Goal: Information Seeking & Learning: Learn about a topic

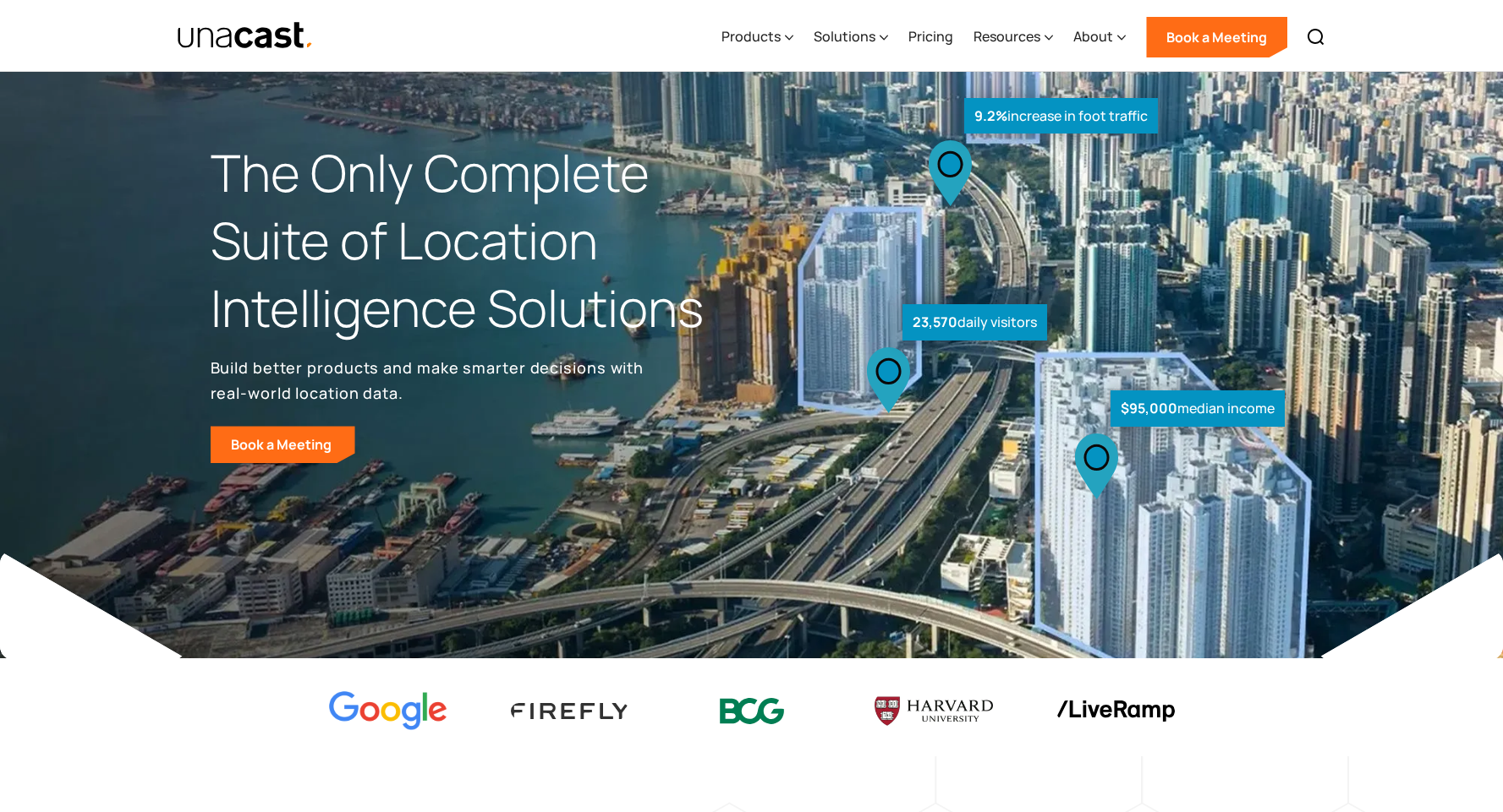
select select "**********"
click at [1118, 46] on icon at bounding box center [1122, 38] width 9 height 18
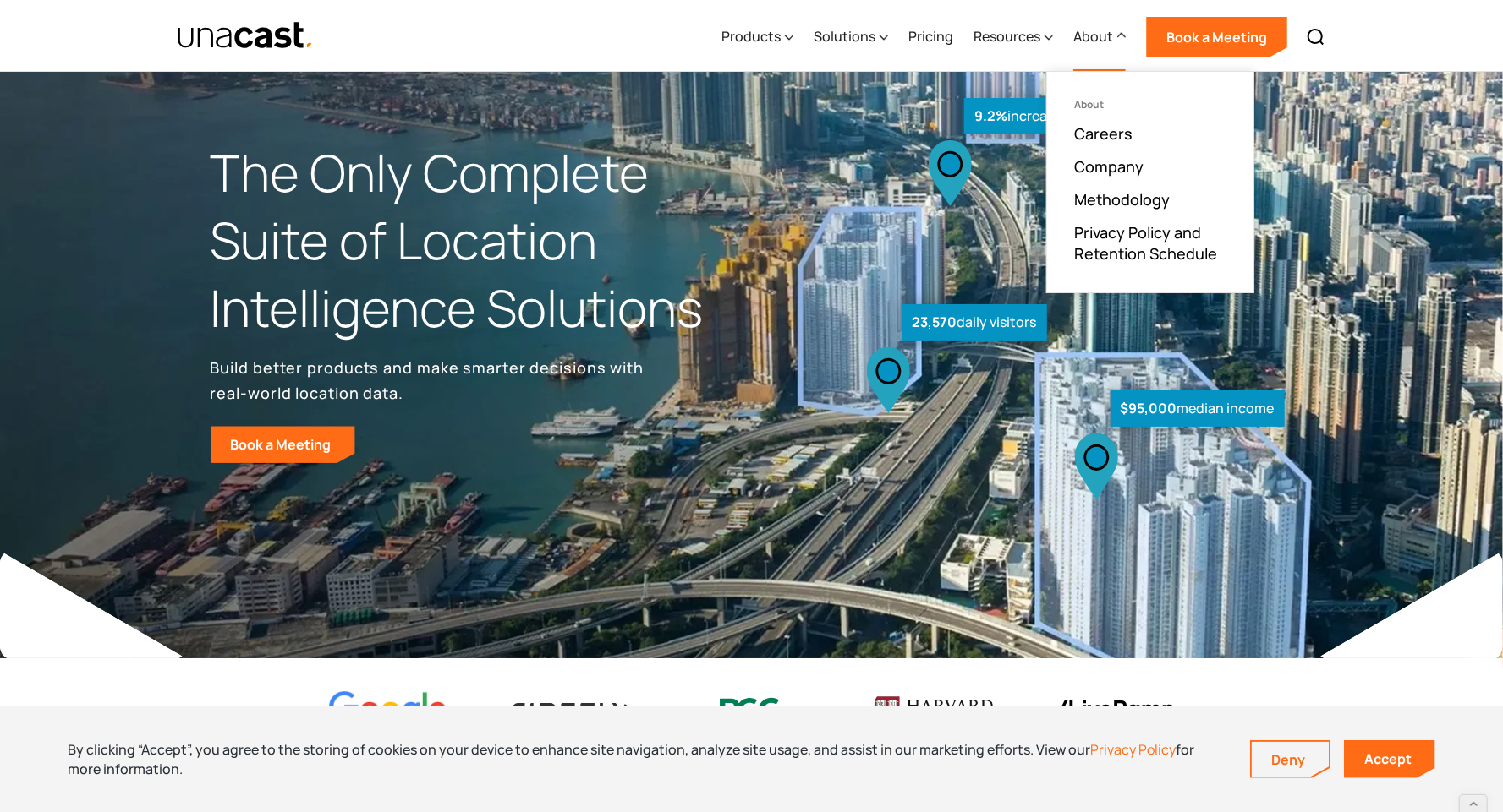
click at [1122, 45] on div at bounding box center [1122, 36] width 9 height 20
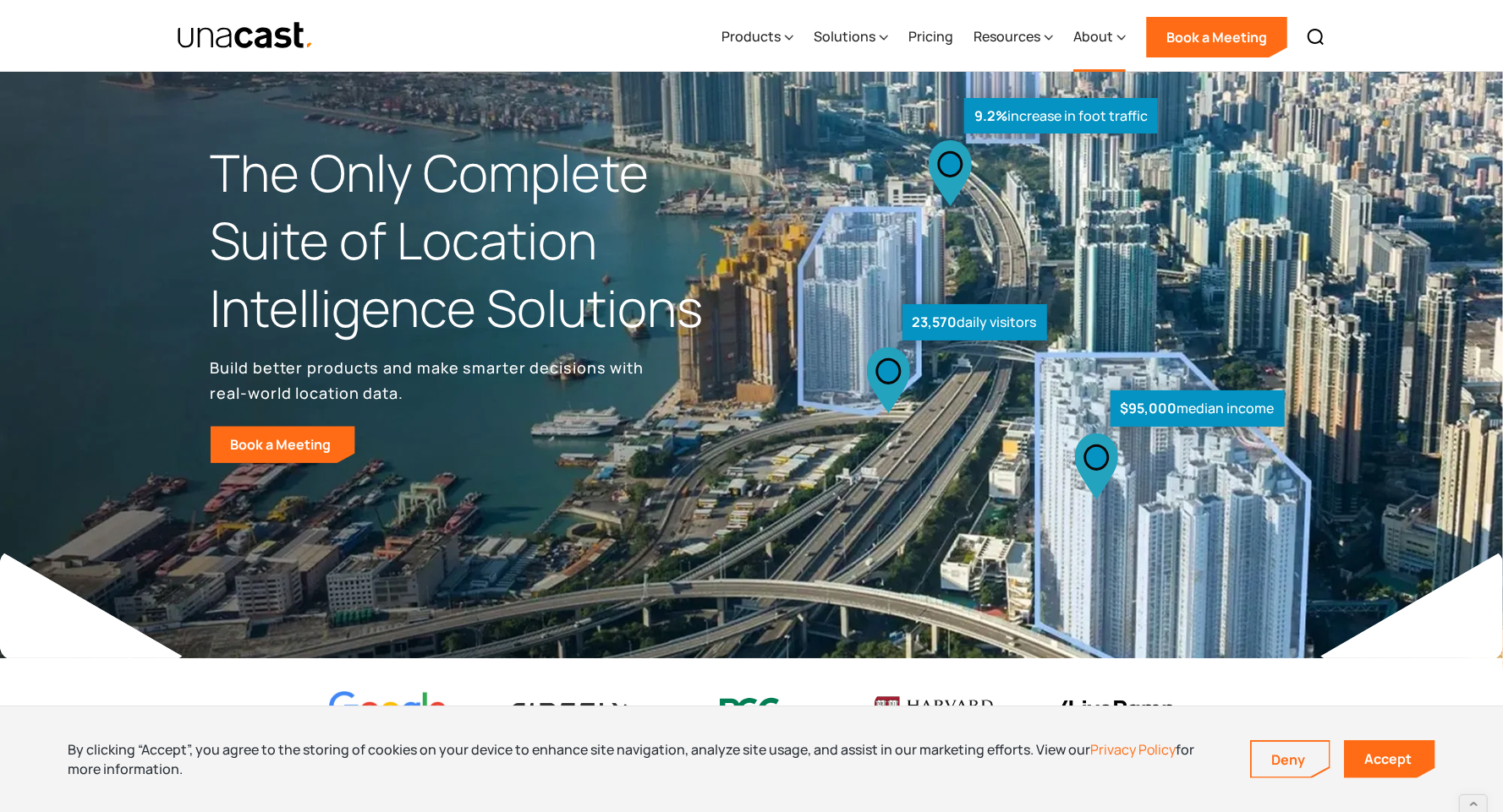
click at [1122, 45] on icon at bounding box center [1122, 38] width 9 height 18
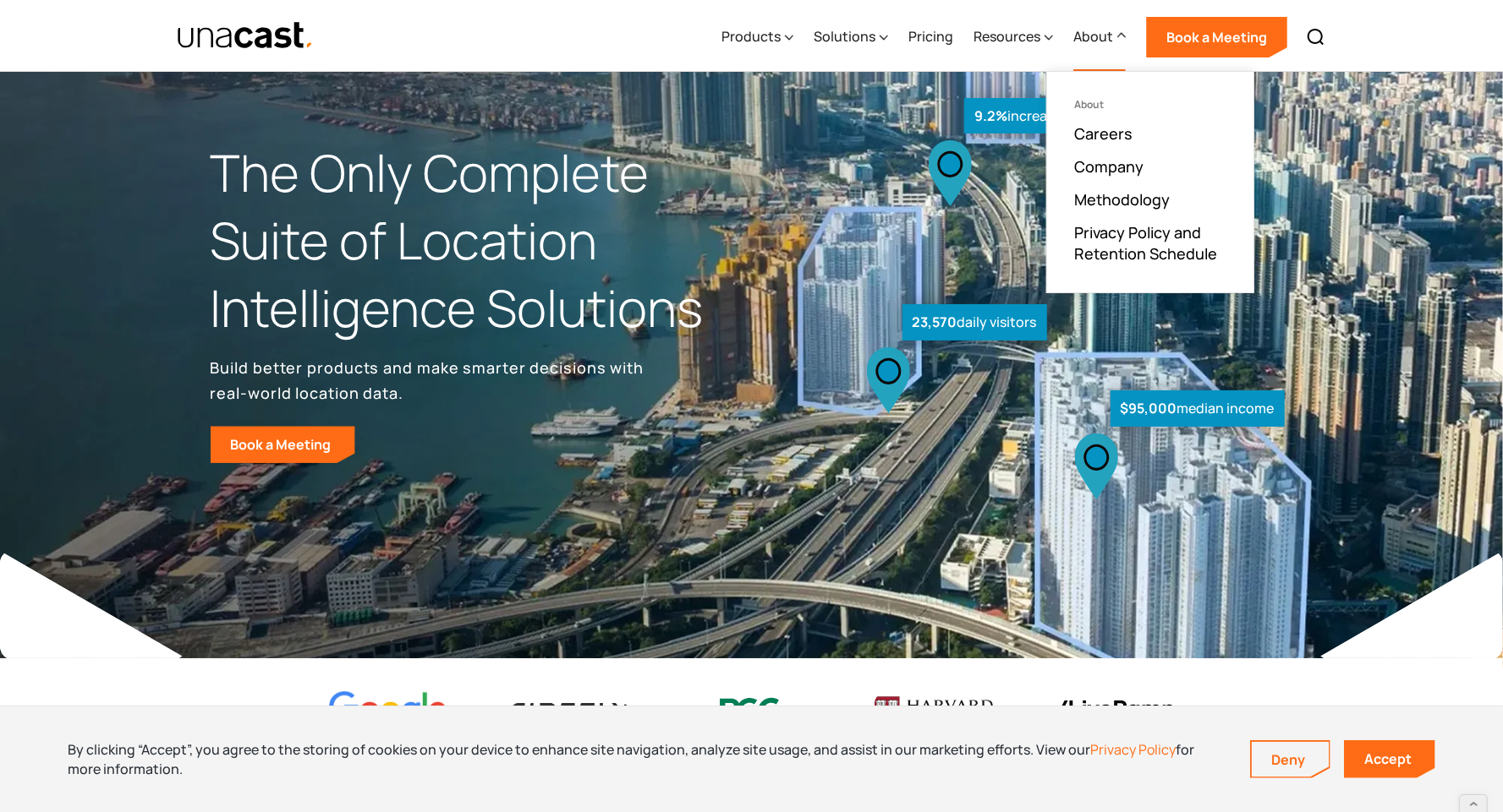
click at [1117, 25] on div "About" at bounding box center [1100, 37] width 53 height 69
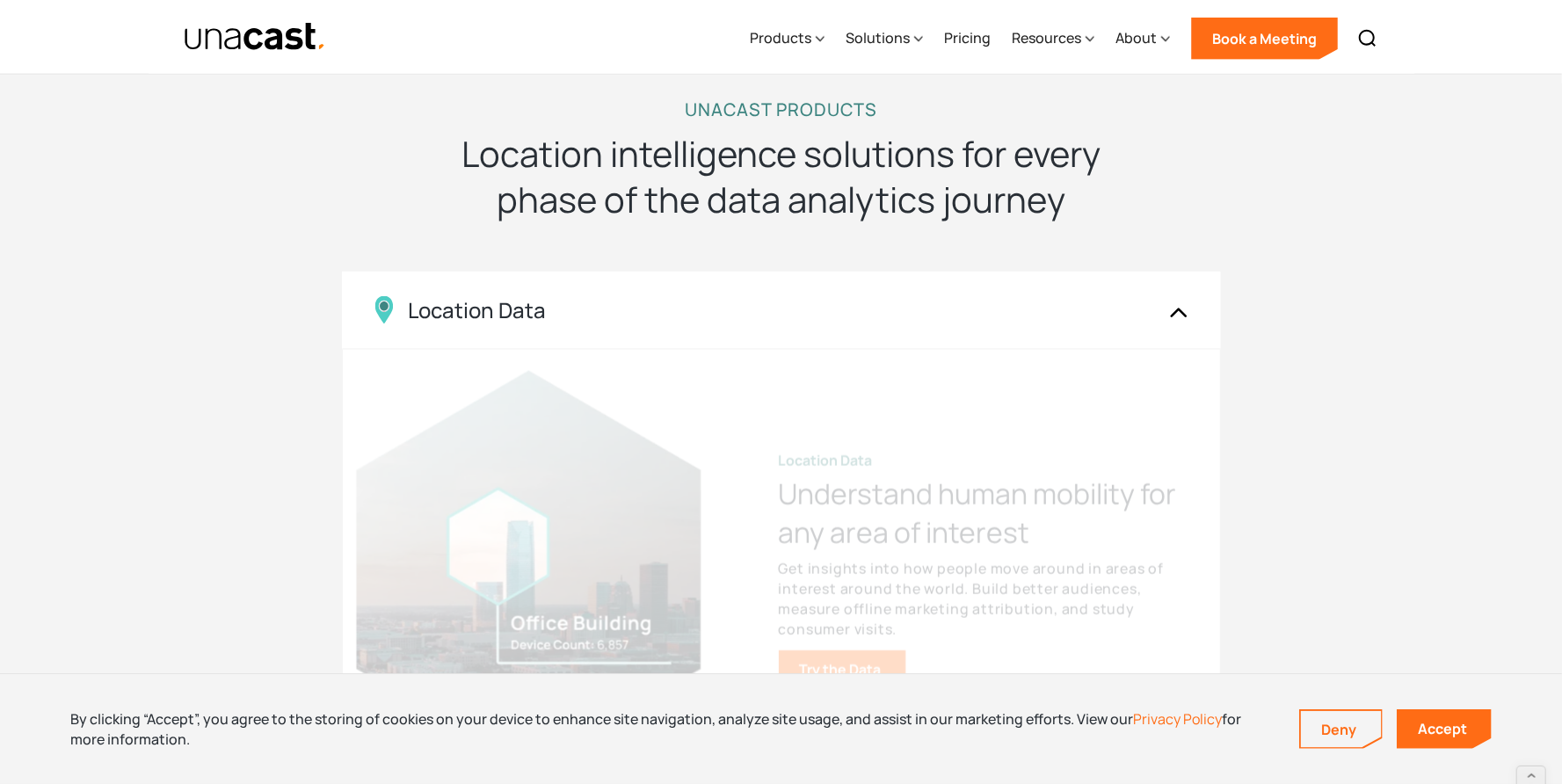
scroll to position [871, 0]
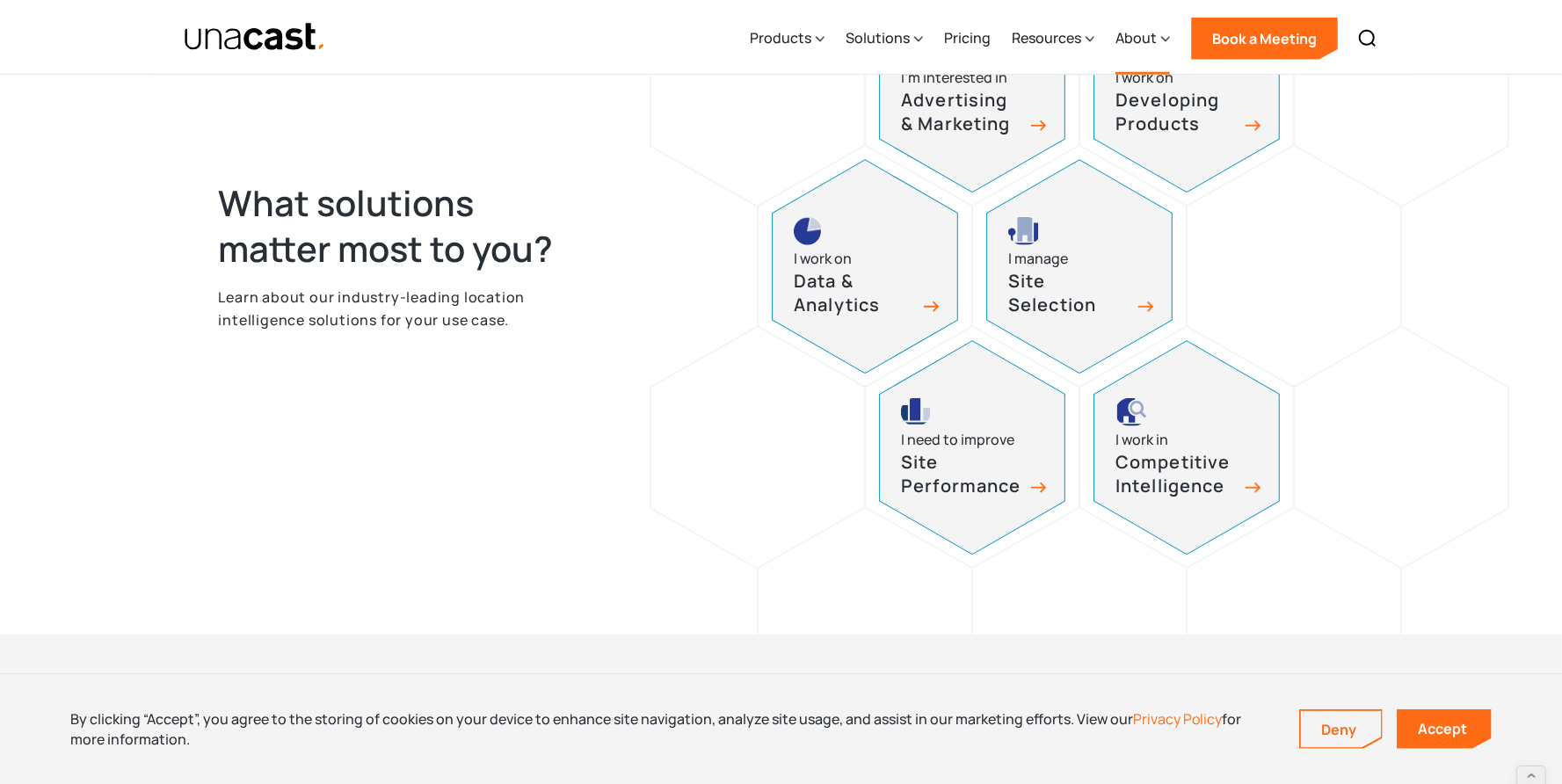
click at [1160, 37] on div "About" at bounding box center [1143, 38] width 55 height 72
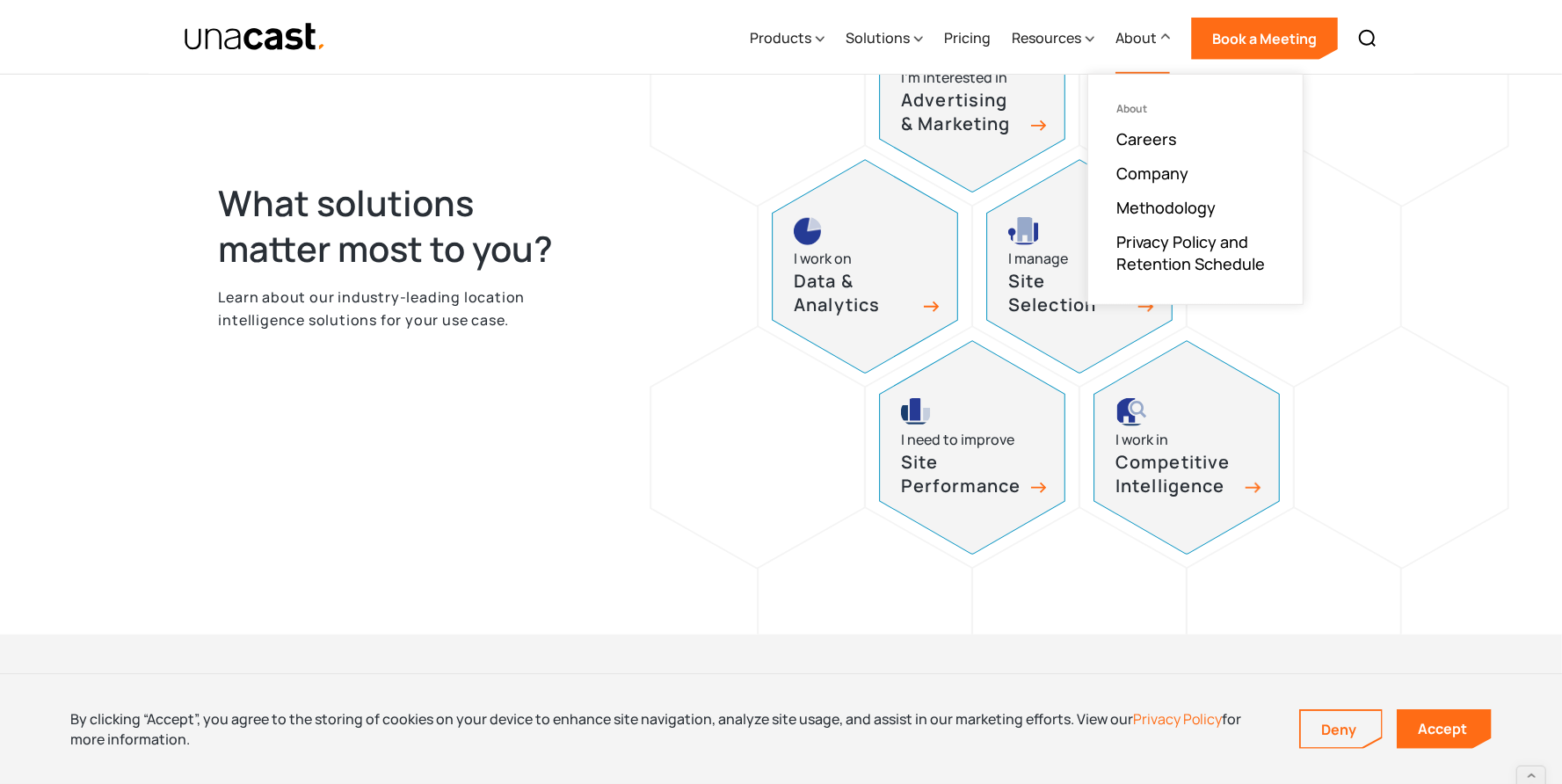
click at [1371, 339] on div at bounding box center [1294, 266] width 213 height 240
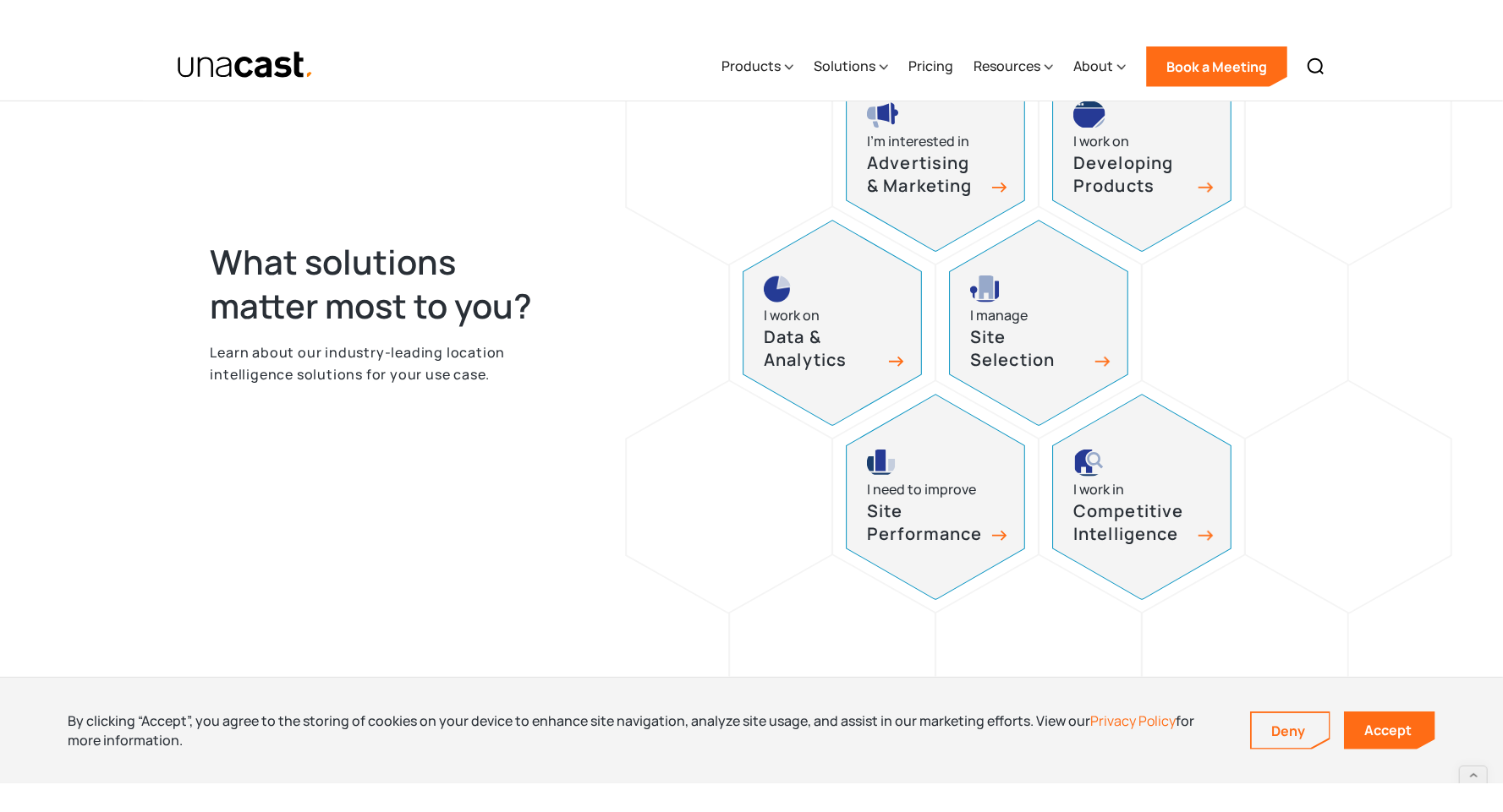
scroll to position [798, 0]
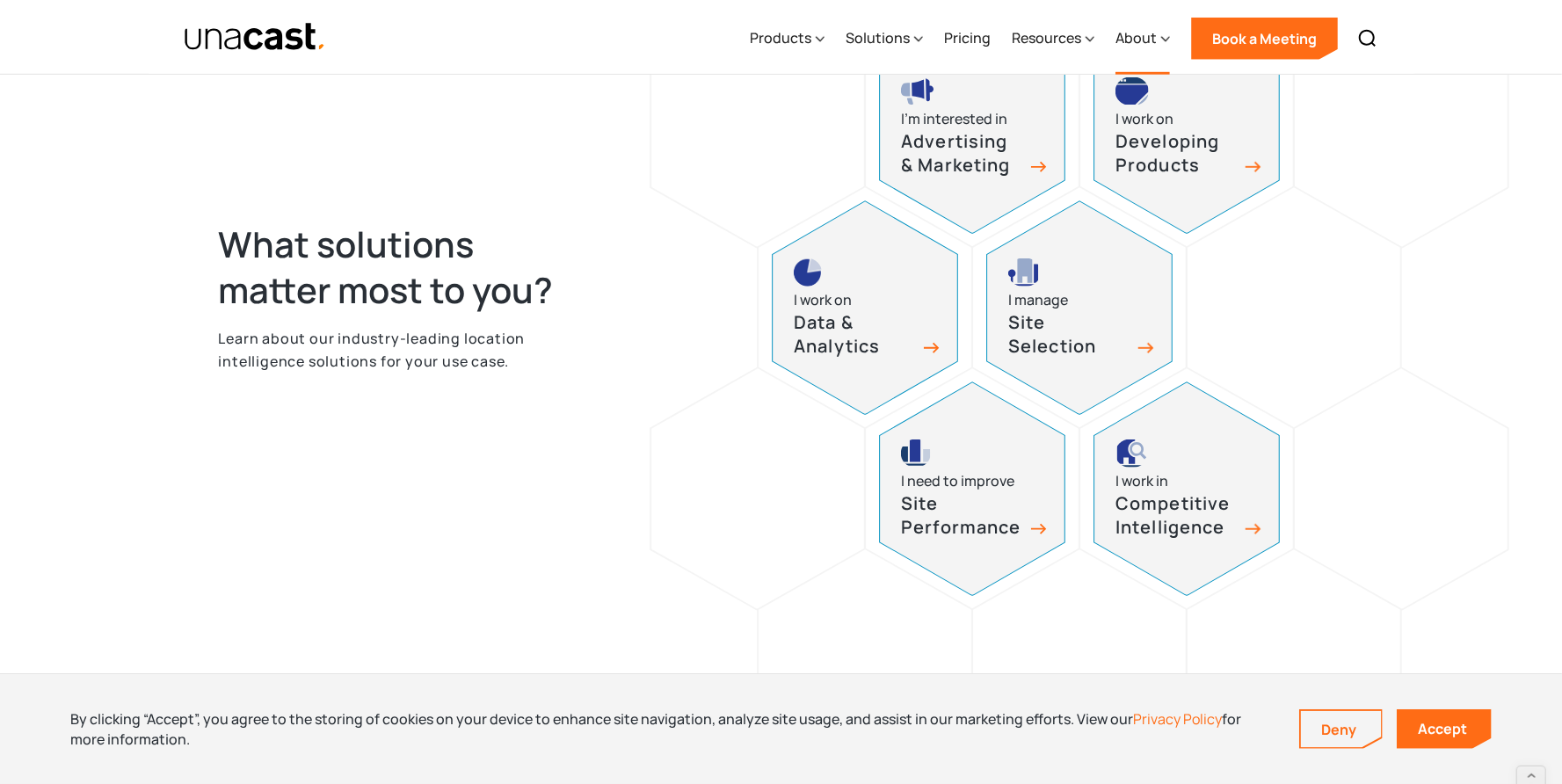
click at [1146, 42] on div "About" at bounding box center [1136, 37] width 41 height 21
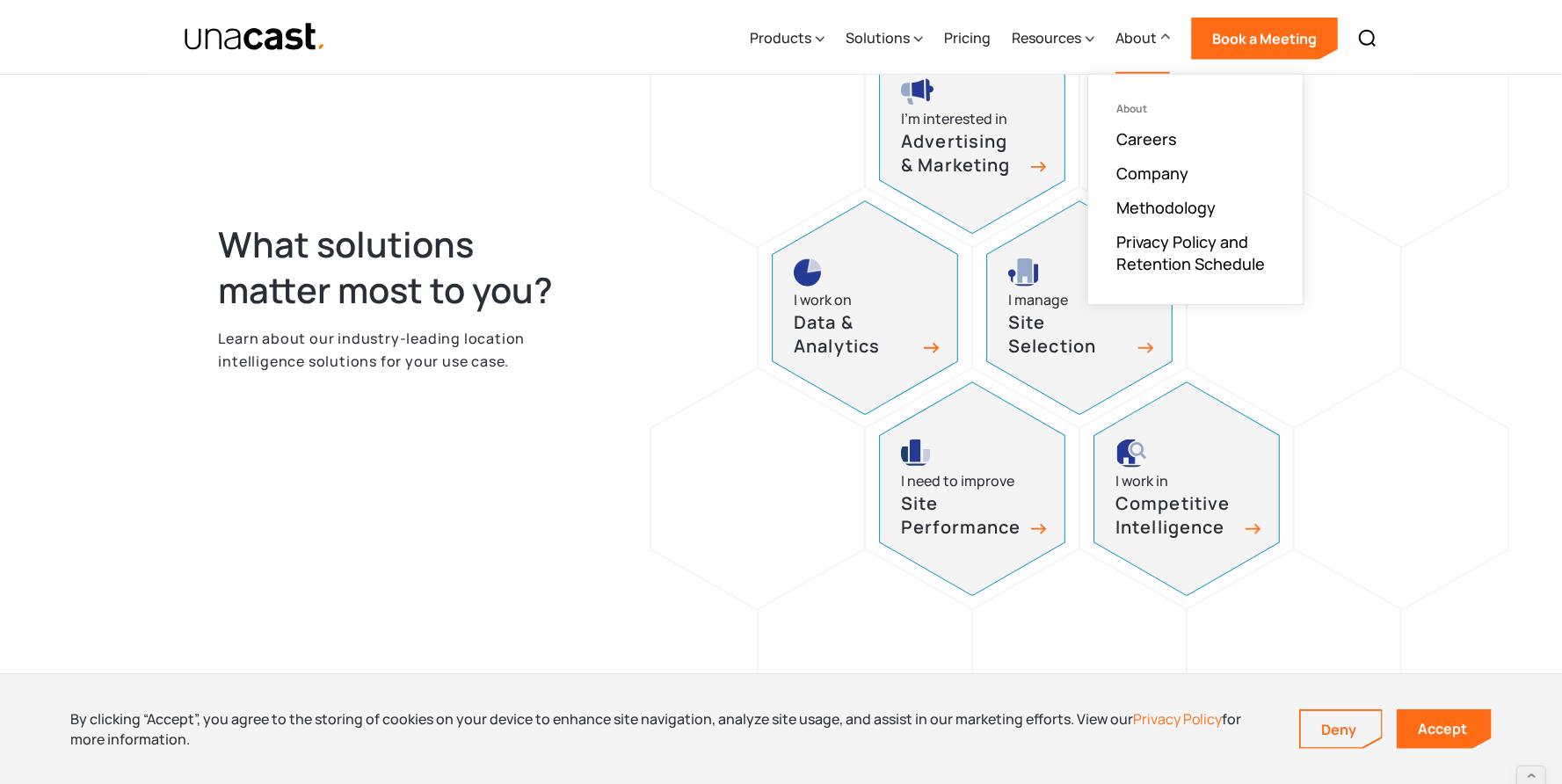
click at [1146, 42] on div "About" at bounding box center [1136, 37] width 41 height 21
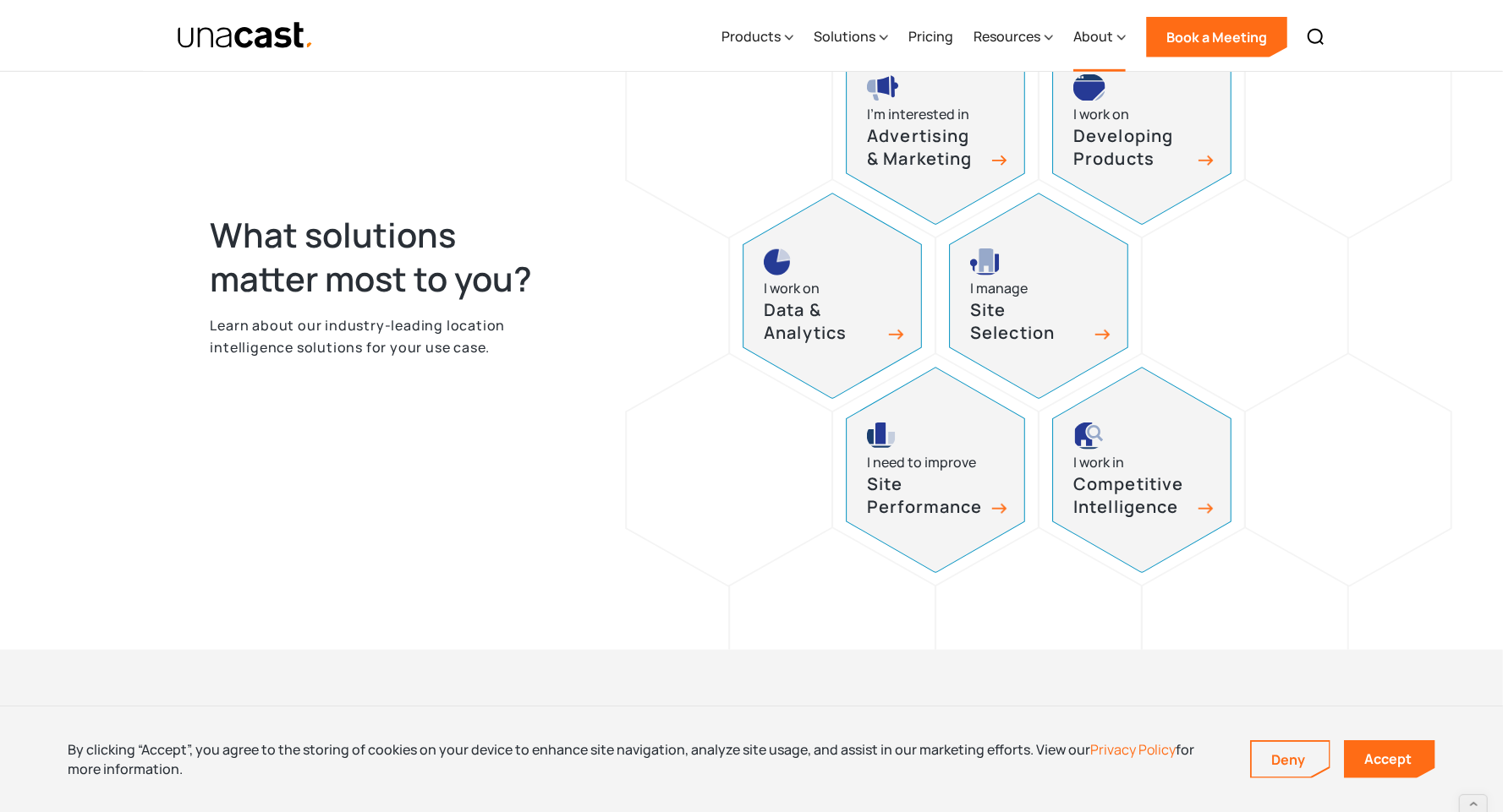
click at [1110, 40] on div "About" at bounding box center [1093, 36] width 39 height 20
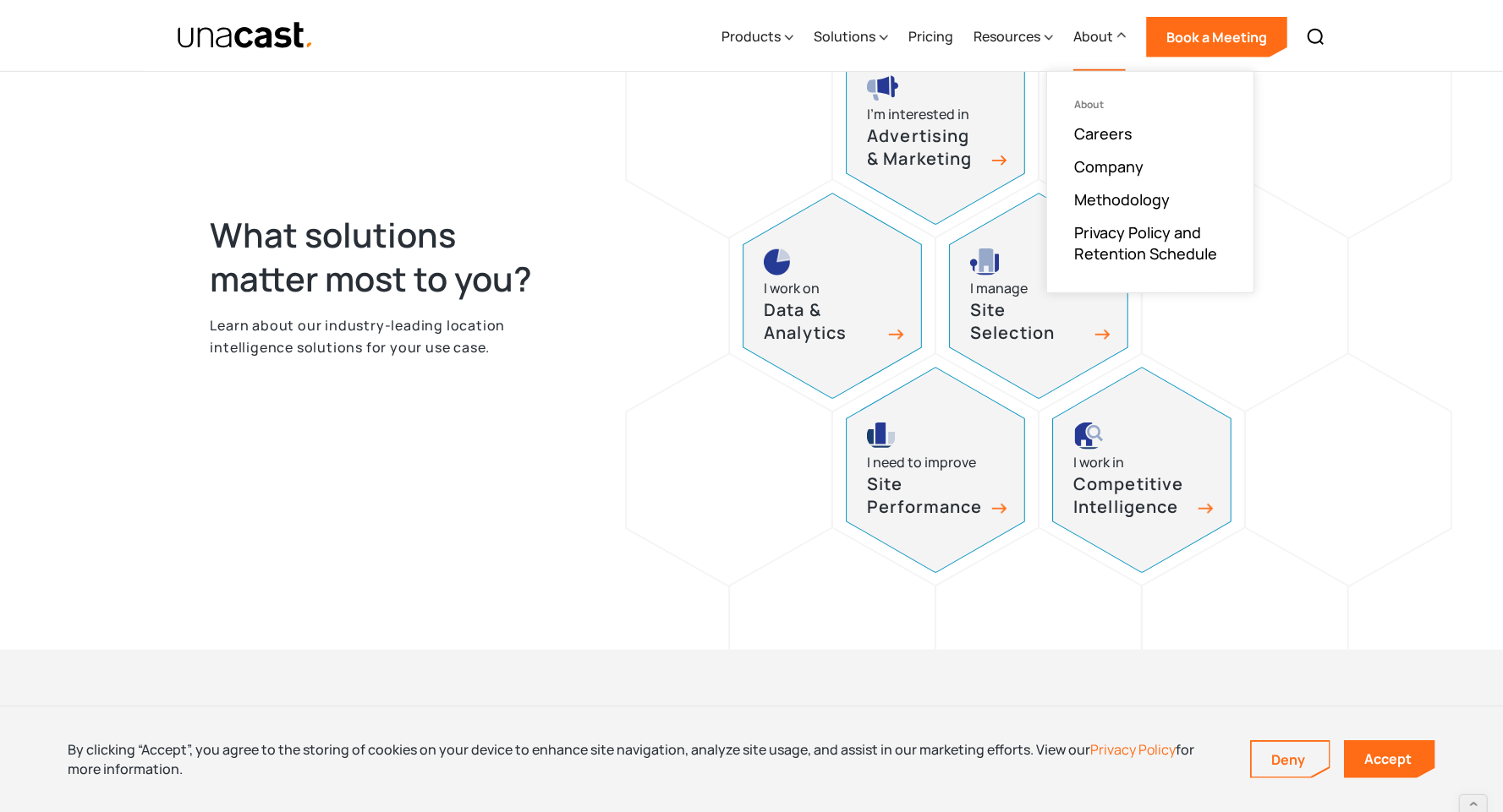
click at [1117, 36] on div "About" at bounding box center [1100, 37] width 53 height 69
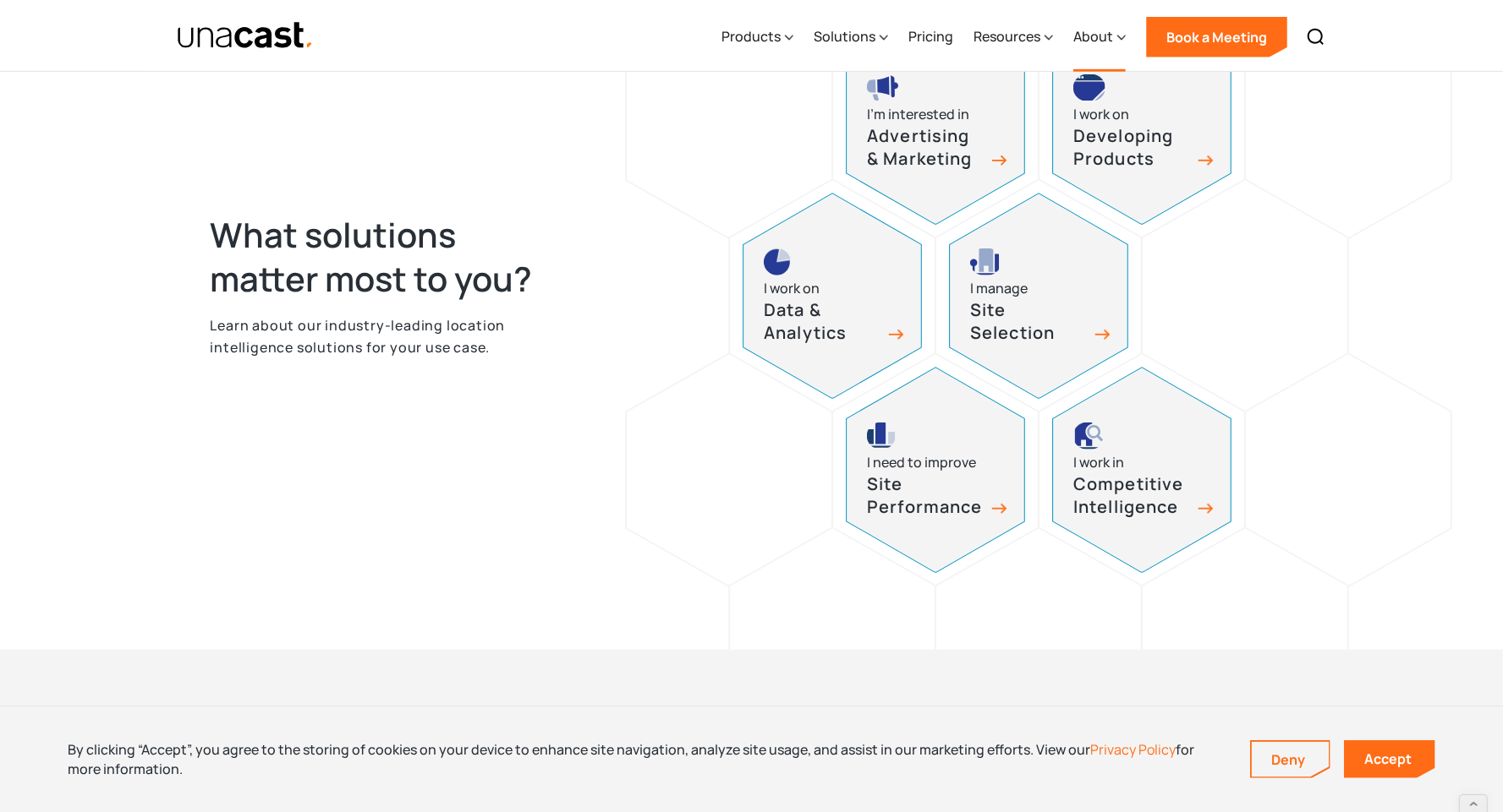
click at [1117, 36] on div "About" at bounding box center [1100, 37] width 53 height 69
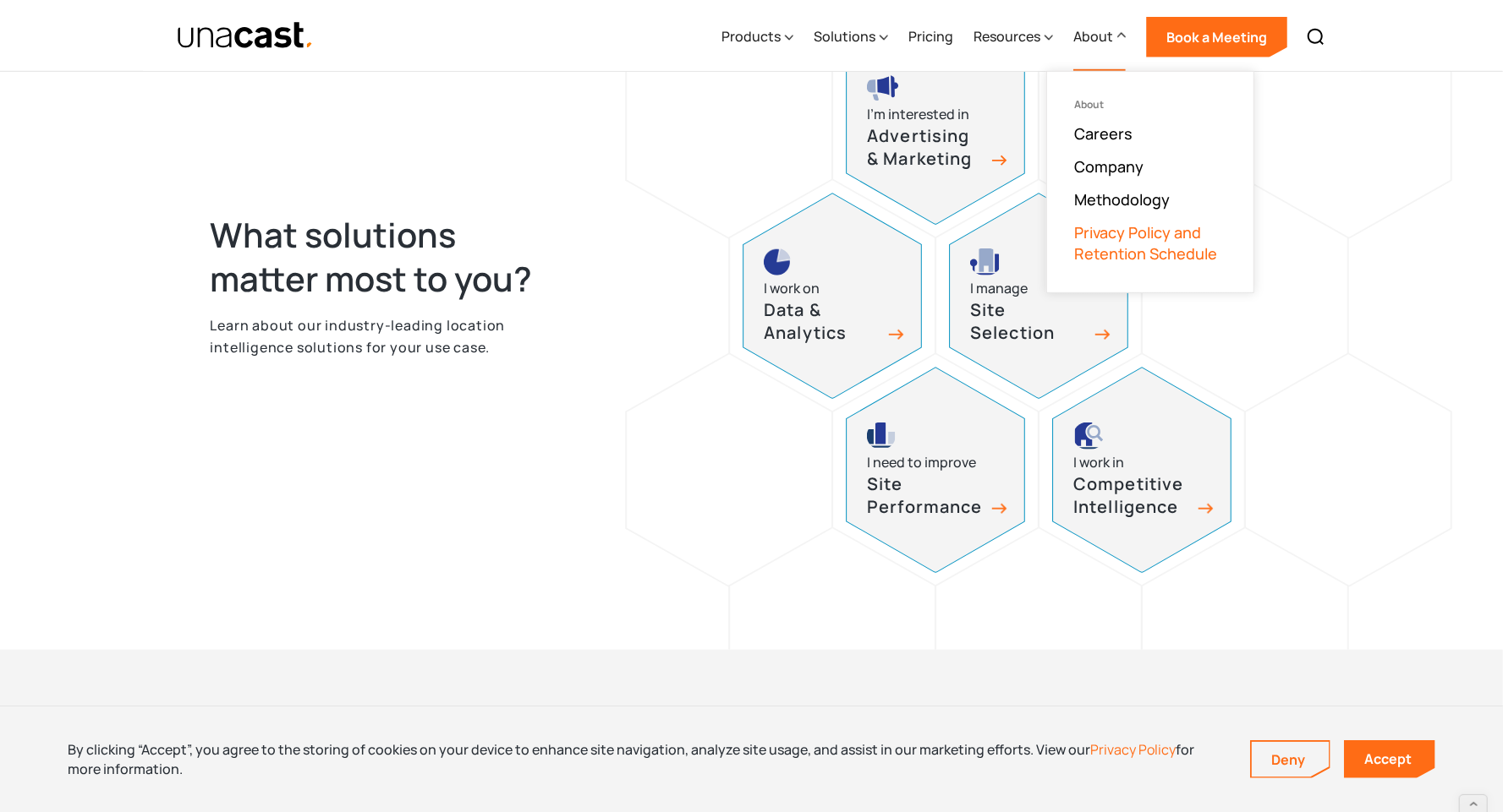
click at [1148, 241] on link "Privacy Policy and Retention Schedule" at bounding box center [1151, 244] width 152 height 42
